Goal: Task Accomplishment & Management: Manage account settings

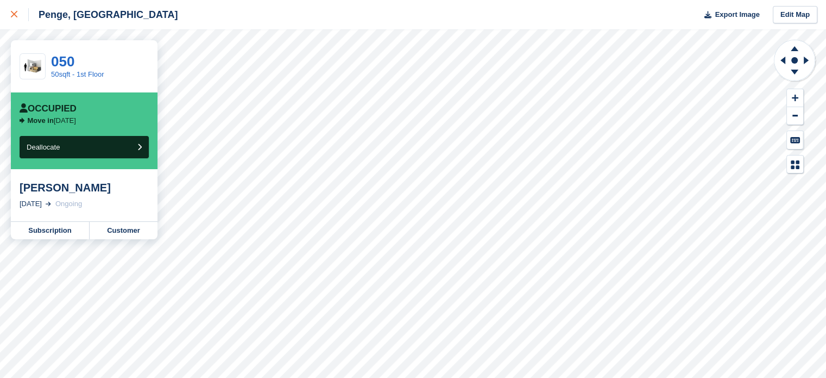
click at [10, 11] on link at bounding box center [14, 14] width 29 height 29
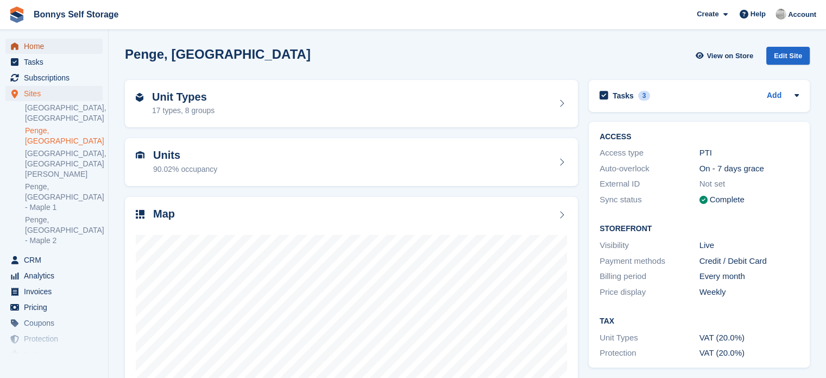
click at [23, 45] on link "Home" at bounding box center [53, 46] width 97 height 15
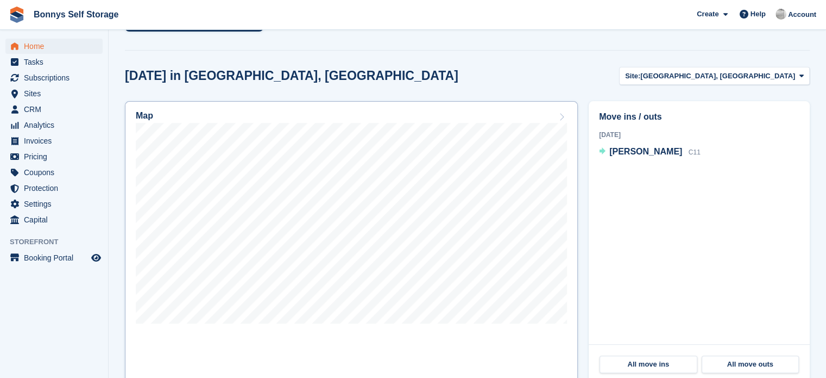
scroll to position [380, 0]
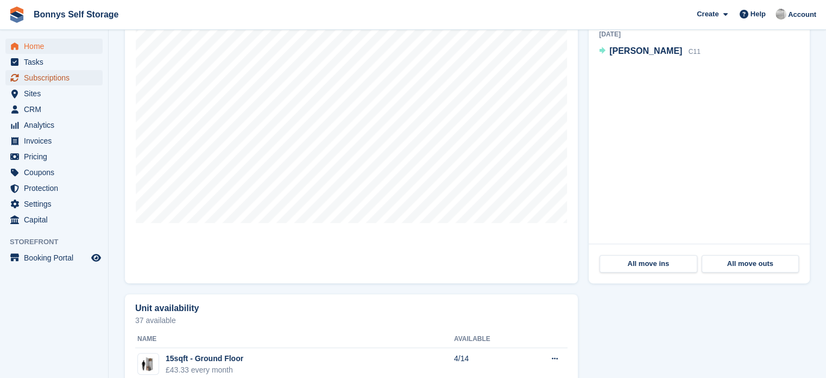
click at [47, 74] on span "Subscriptions" at bounding box center [56, 77] width 65 height 15
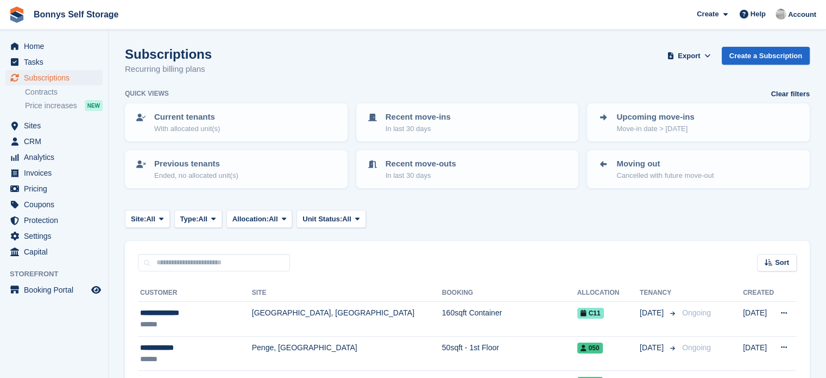
click at [266, 48] on div "Subscriptions Recurring billing plans Export Export Subscriptions Export a CSV …" at bounding box center [467, 68] width 685 height 42
